Goal: Information Seeking & Learning: Understand process/instructions

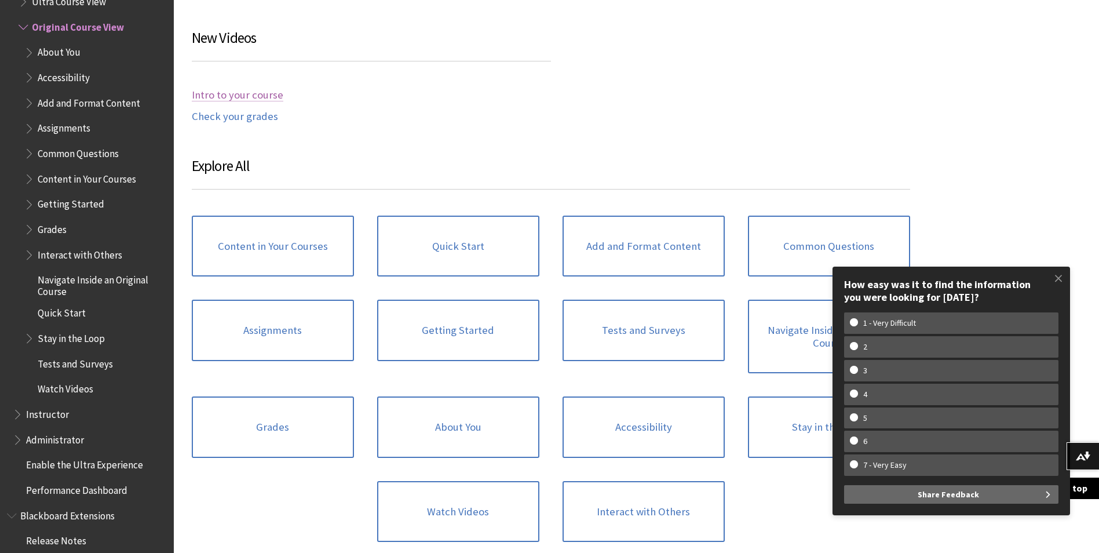
scroll to position [1101, 0]
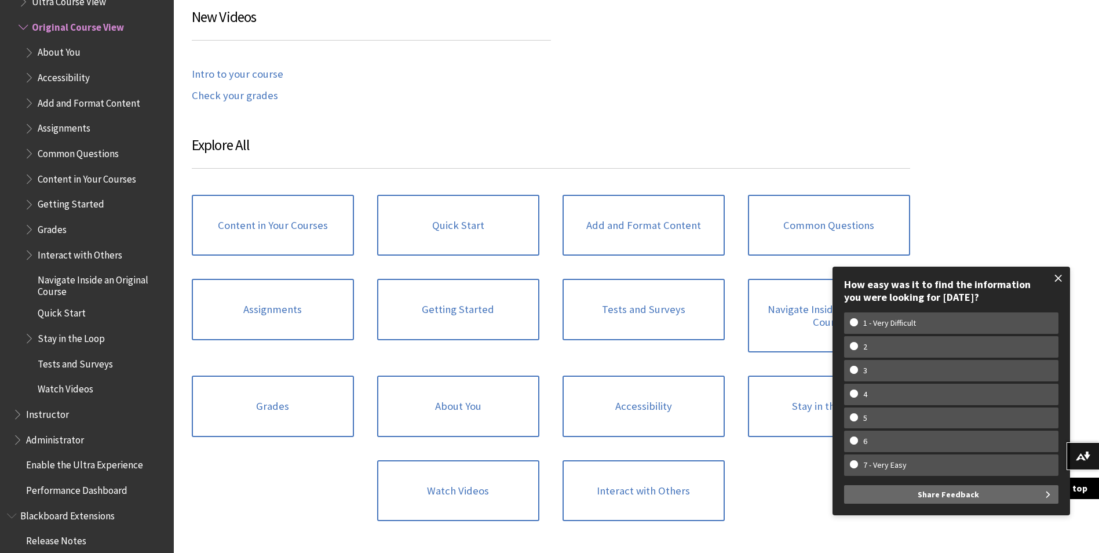
click at [1057, 275] on span at bounding box center [1059, 278] width 24 height 24
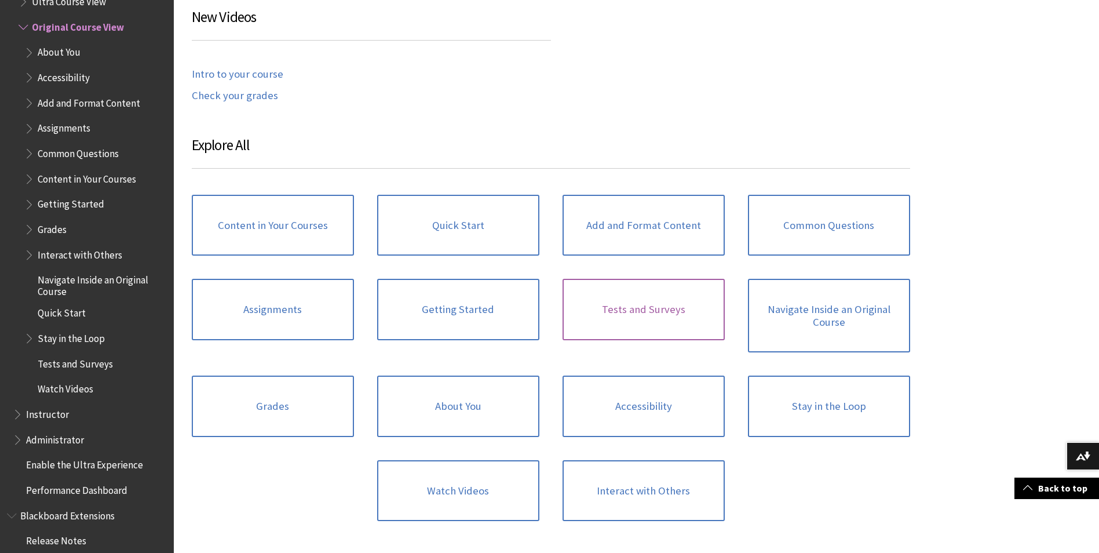
click at [638, 314] on link "Tests and Surveys" at bounding box center [644, 309] width 162 height 61
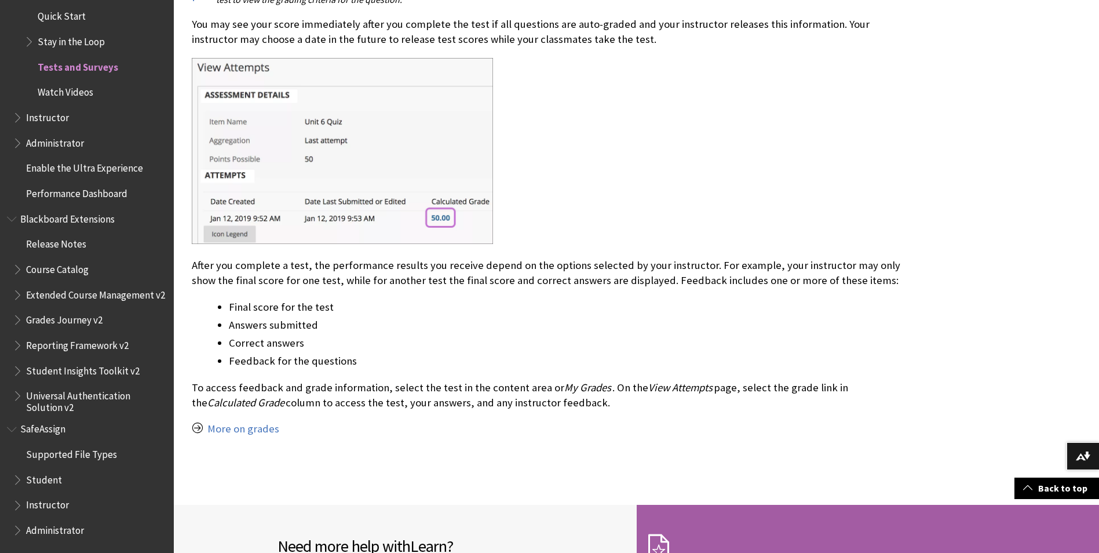
scroll to position [1500, 0]
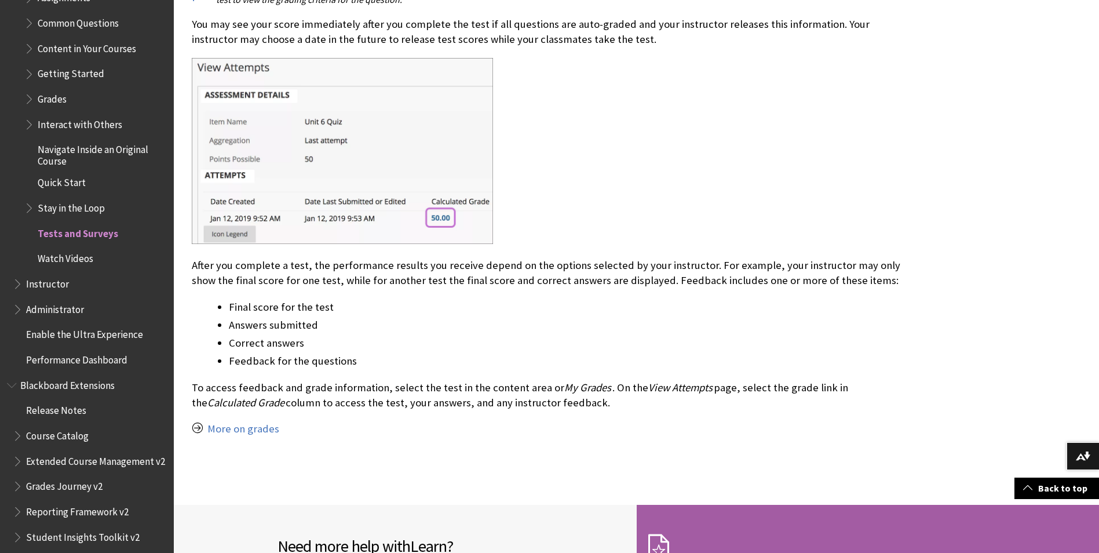
click at [94, 49] on span "Content in Your Courses" at bounding box center [87, 47] width 99 height 16
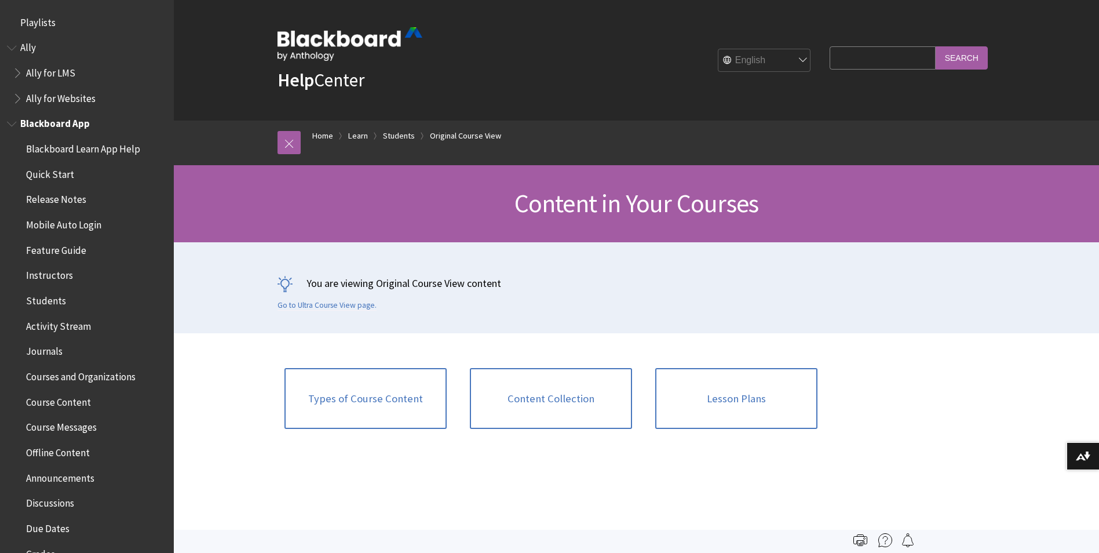
click at [42, 403] on span "Course Content" at bounding box center [58, 400] width 65 height 16
